Goal: Find specific page/section: Find specific page/section

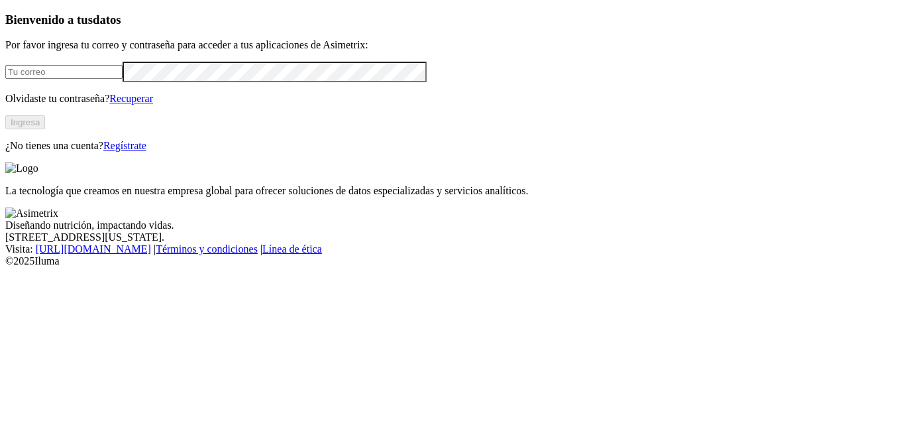
type input "[PERSON_NAME][EMAIL_ADDRESS][PERSON_NAME][PERSON_NAME][DOMAIN_NAME]"
click at [45, 129] on button "Ingresa" at bounding box center [25, 122] width 40 height 14
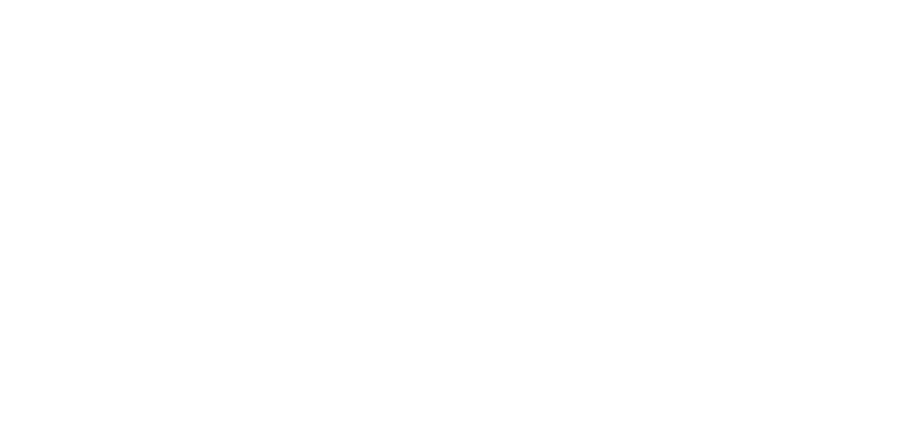
click at [30, 19] on icon at bounding box center [25, 270] width 41 height 530
